Goal: Information Seeking & Learning: Learn about a topic

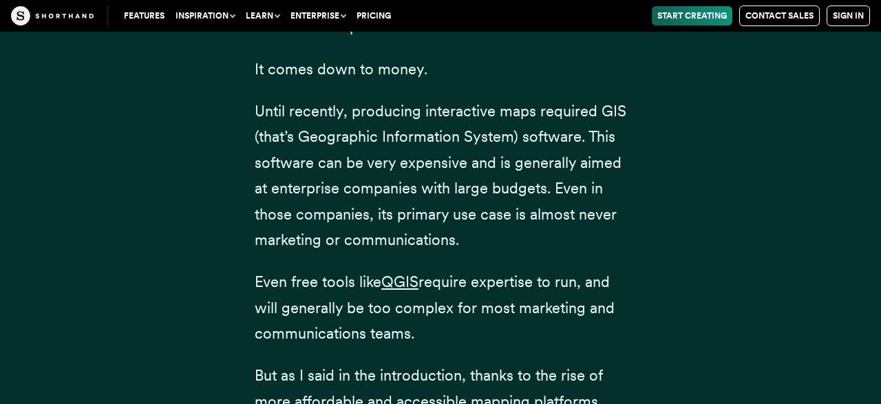
scroll to position [3002, 0]
drag, startPoint x: 598, startPoint y: 87, endPoint x: 642, endPoint y: 87, distance: 44.1
click at [642, 87] on div "You may be scratching your head thinking—why would anyone choose to use static …" at bounding box center [440, 210] width 427 height 626
click at [610, 102] on span "Until recently, producing interactive maps required GIS (that’s Geographic Info…" at bounding box center [441, 175] width 372 height 147
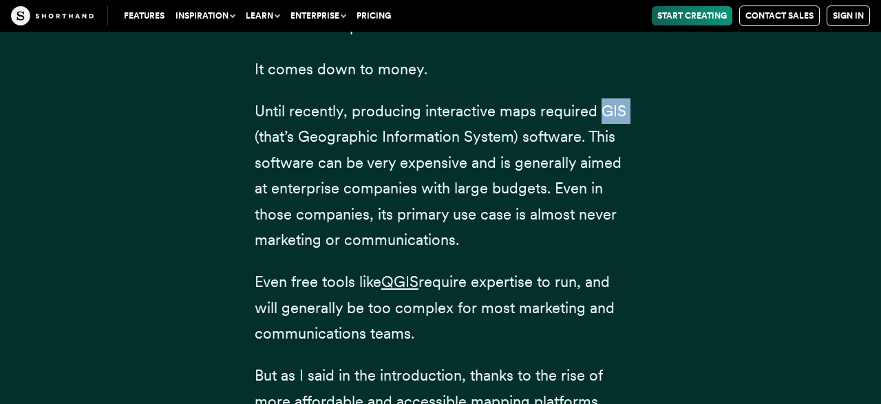
drag, startPoint x: 602, startPoint y: 89, endPoint x: 630, endPoint y: 90, distance: 28.2
click at [630, 90] on div "You may be scratching your head thinking—why would anyone choose to use static …" at bounding box center [440, 210] width 427 height 626
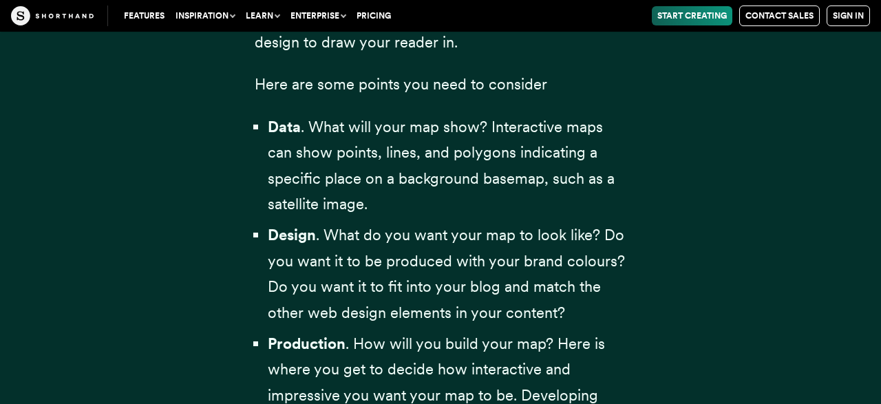
scroll to position [3881, 0]
click at [485, 135] on span "Data . What will your map show? Interactive maps can show points, lines, and po…" at bounding box center [441, 165] width 347 height 95
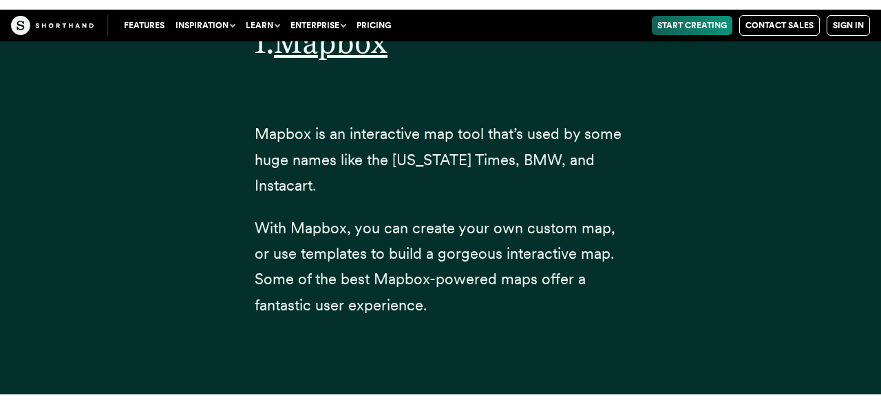
scroll to position [4960, 0]
